Goal: Transaction & Acquisition: Register for event/course

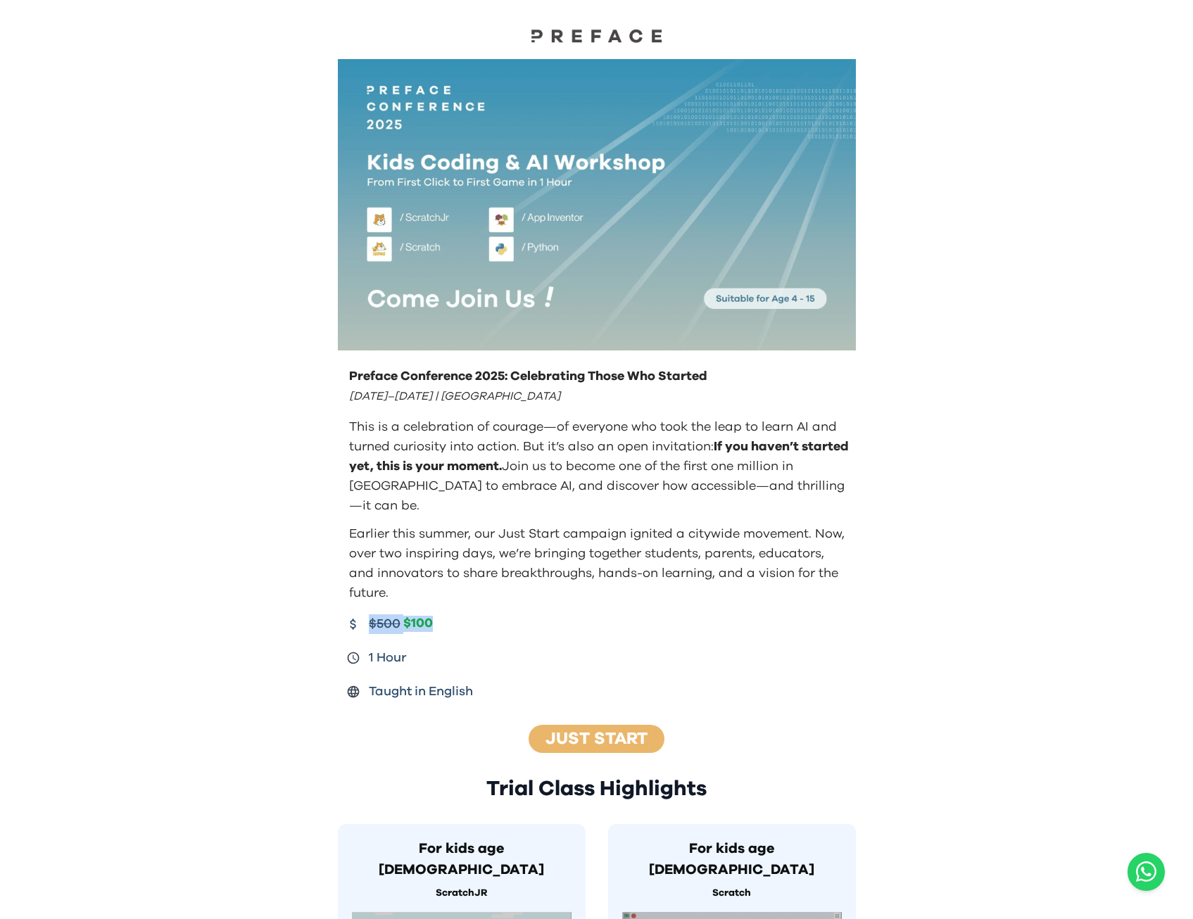
drag, startPoint x: 364, startPoint y: 596, endPoint x: 519, endPoint y: 600, distance: 154.8
click at [519, 614] on div "$500 $100" at bounding box center [598, 624] width 504 height 20
click at [618, 528] on p "Earlier this summer, our Just Start campaign ignited a citywide movement. Now, …" at bounding box center [599, 563] width 501 height 79
click at [606, 730] on link "Just Start" at bounding box center [596, 738] width 102 height 17
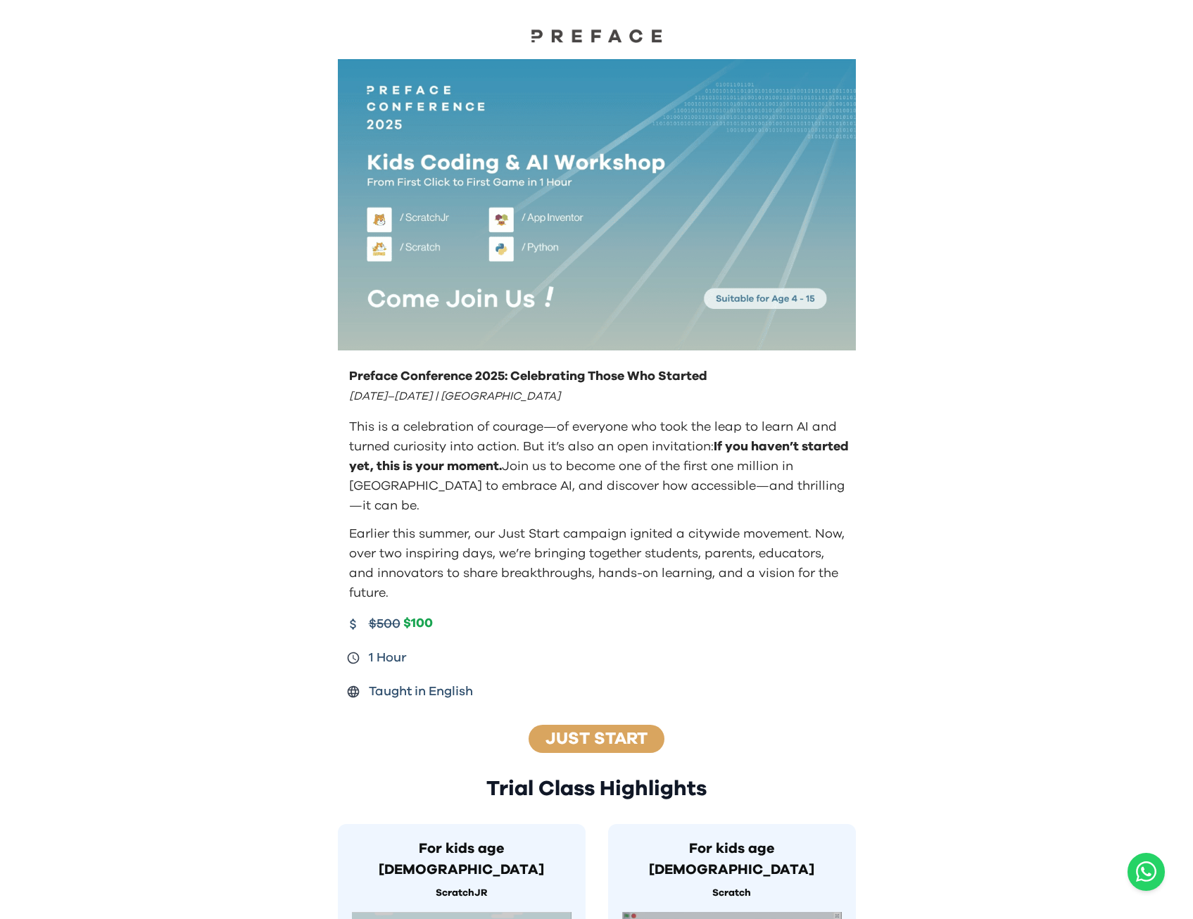
scroll to position [1068, 0]
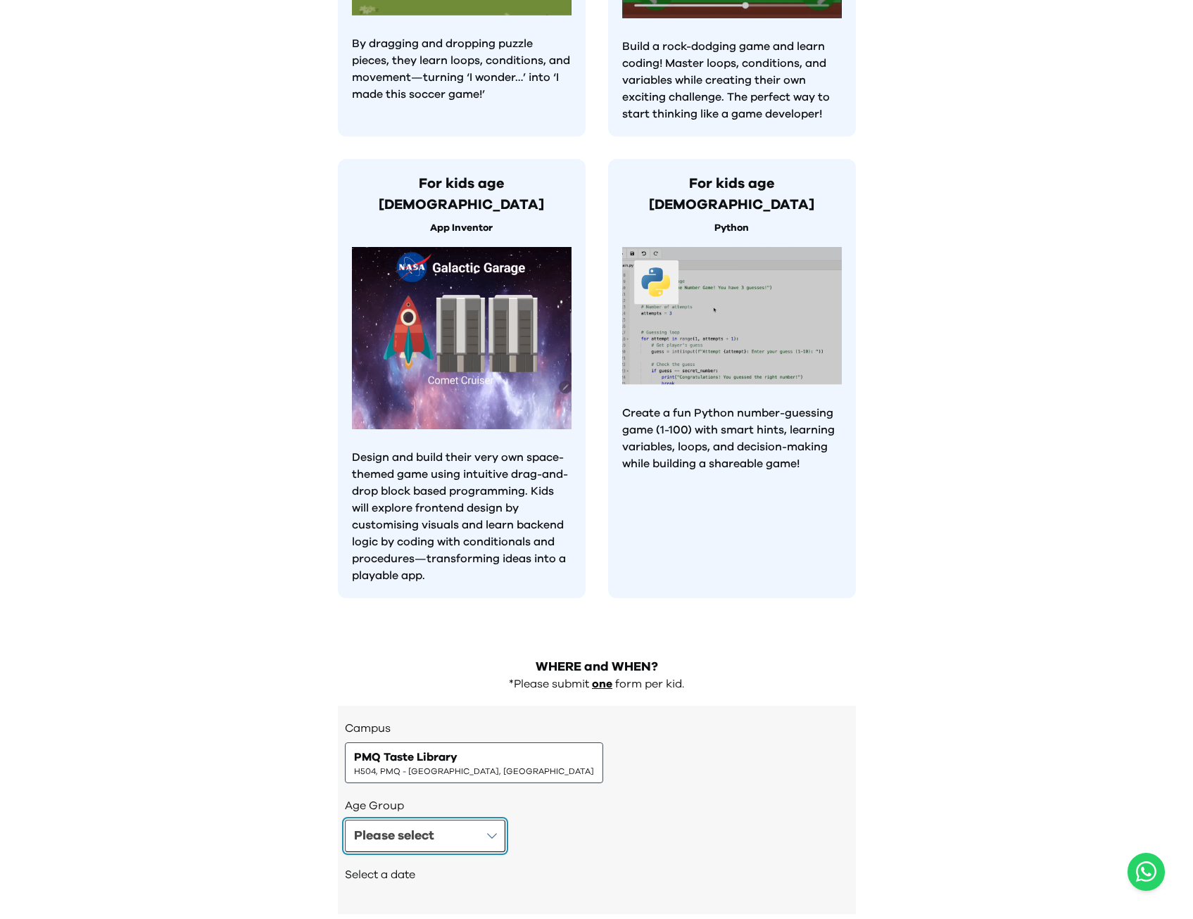
click at [497, 820] on button "Please select" at bounding box center [425, 836] width 160 height 32
click at [815, 709] on div "Campus PMQ Taste Library H504, PMQ - [GEOGRAPHIC_DATA], Central Age Group Age […" at bounding box center [597, 845] width 518 height 278
click at [549, 888] on button "[DATE] ( Sun )" at bounding box center [545, 905] width 133 height 35
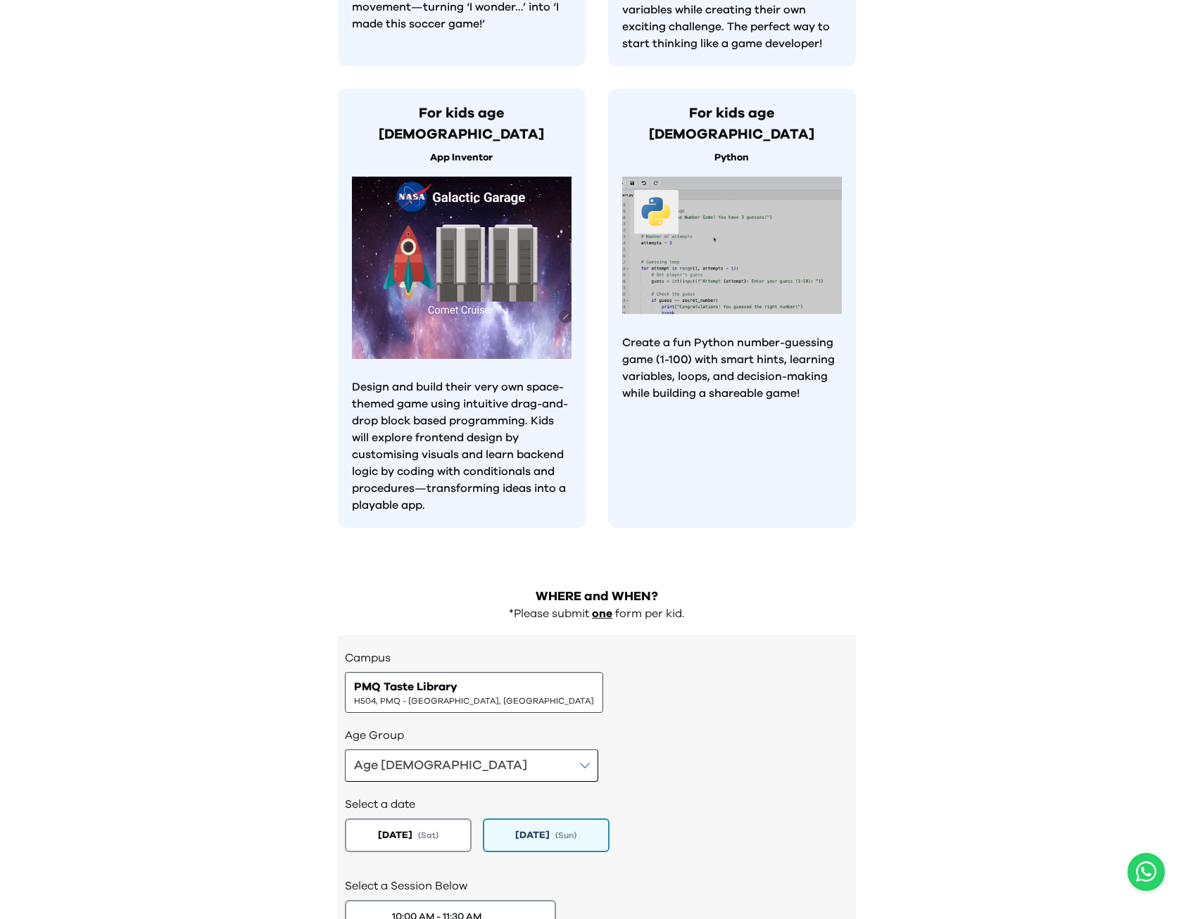
scroll to position [1253, 0]
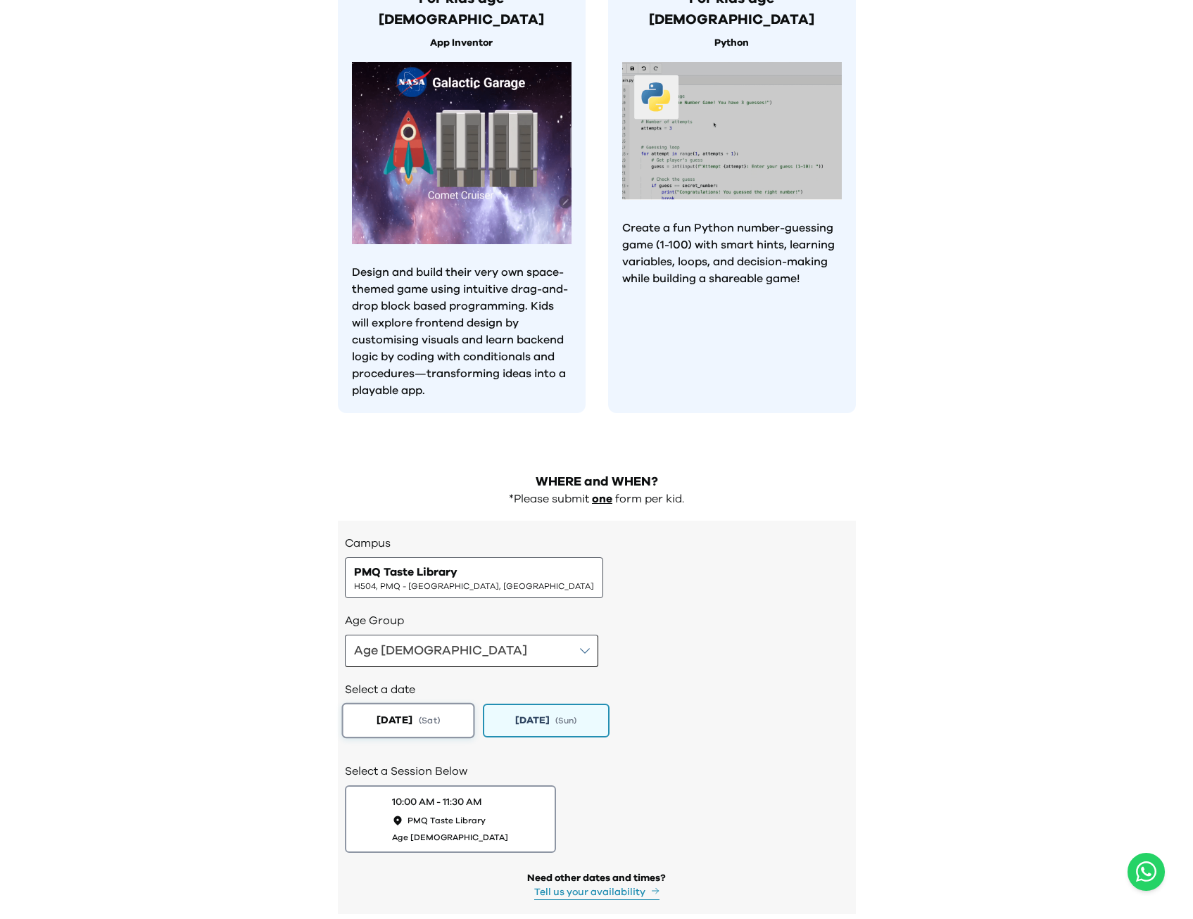
click at [432, 715] on span "( Sat )" at bounding box center [428, 721] width 21 height 12
click at [518, 784] on button "11:30 AM - 01:00 PM PMQ Taste Library Age [DEMOGRAPHIC_DATA]" at bounding box center [450, 819] width 222 height 71
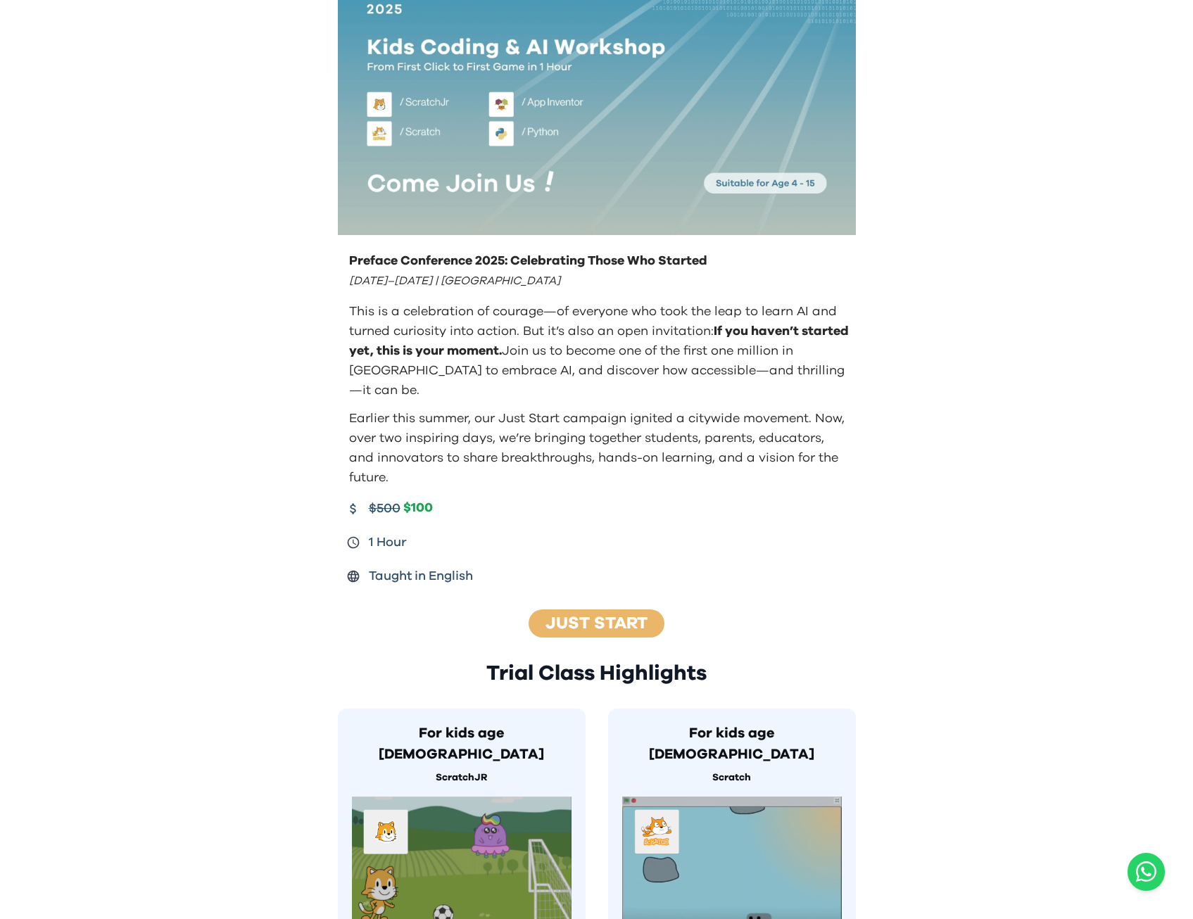
scroll to position [0, 0]
